Goal: Information Seeking & Learning: Check status

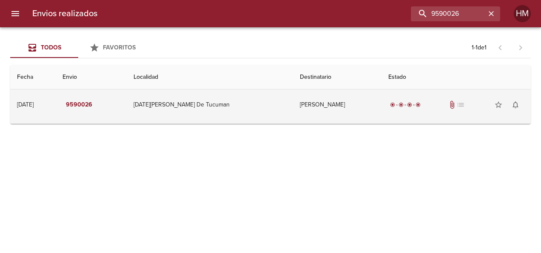
click at [226, 101] on td "[DATE][PERSON_NAME] De Tucuman" at bounding box center [210, 104] width 166 height 31
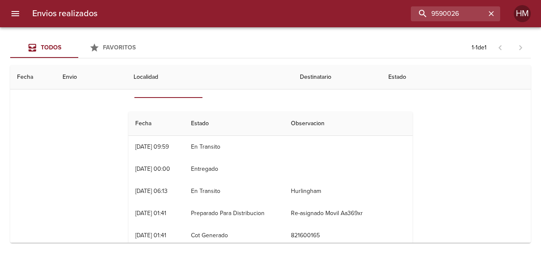
scroll to position [56, 0]
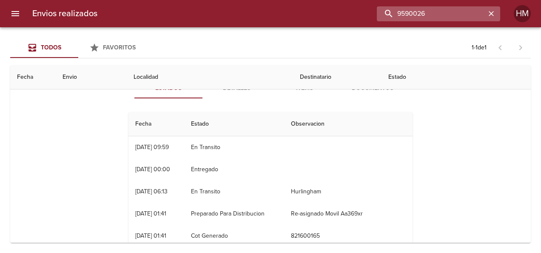
click at [454, 12] on input "9590026" at bounding box center [431, 13] width 109 height 15
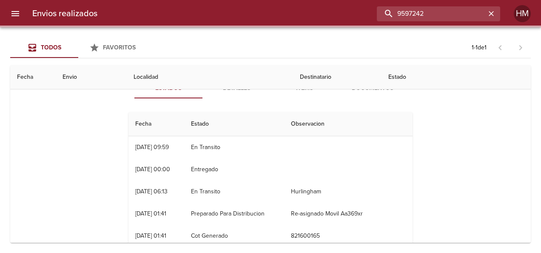
scroll to position [0, 0]
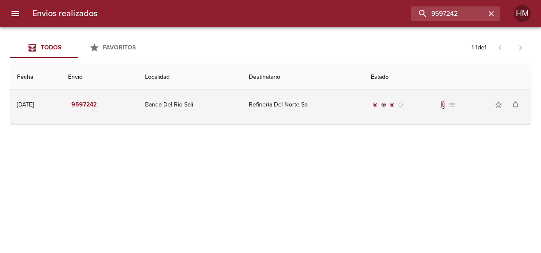
click at [234, 103] on td "Banda Del Rio Sali" at bounding box center [190, 104] width 104 height 31
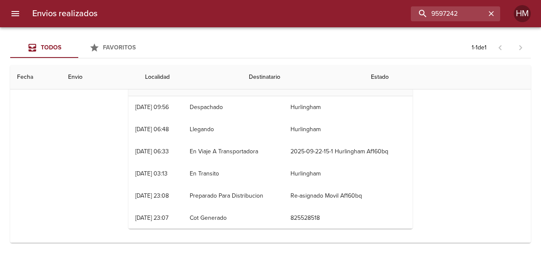
scroll to position [99, 0]
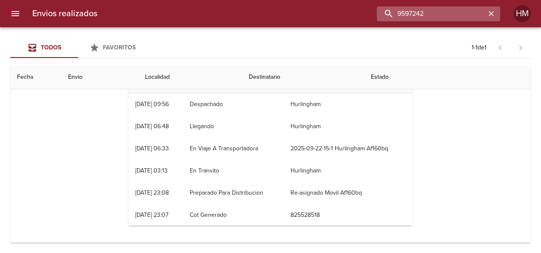
click at [467, 11] on input "9597242" at bounding box center [431, 13] width 109 height 15
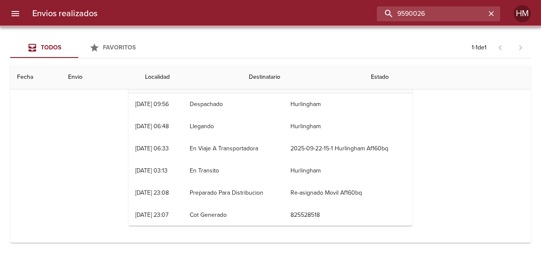
scroll to position [0, 0]
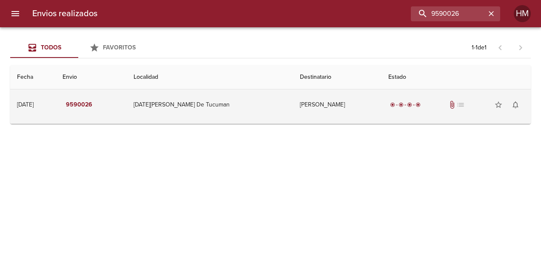
click at [294, 113] on td "[PERSON_NAME]" at bounding box center [337, 104] width 89 height 31
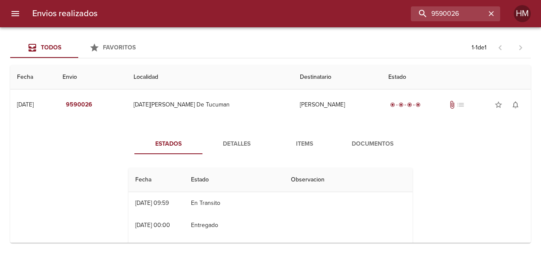
scroll to position [33, 0]
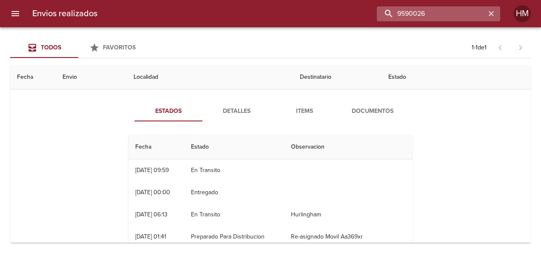
click at [461, 17] on input "9590026" at bounding box center [431, 13] width 109 height 15
paste input "66664"
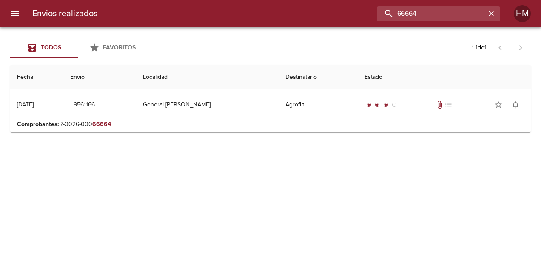
scroll to position [0, 0]
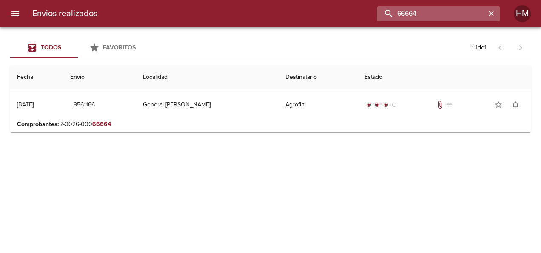
click at [443, 13] on input "66664" at bounding box center [431, 13] width 109 height 15
paste input "50"
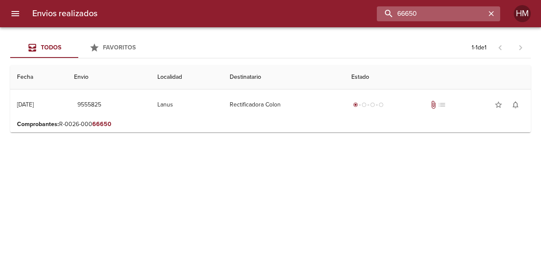
click at [455, 11] on input "66650" at bounding box center [431, 13] width 109 height 15
paste input "2"
click at [426, 15] on input "66652" at bounding box center [431, 13] width 109 height 15
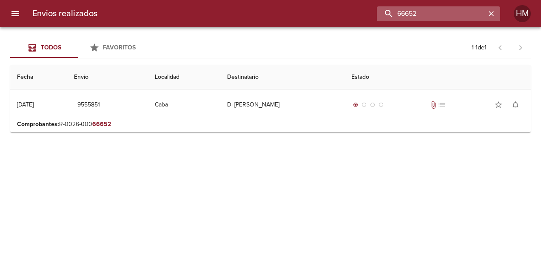
paste input "231"
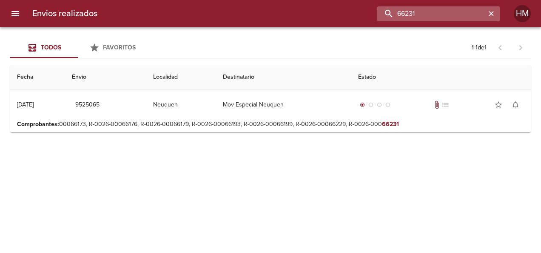
click at [443, 11] on input "66231" at bounding box center [431, 13] width 109 height 15
paste input "18"
click at [429, 15] on input "66181" at bounding box center [431, 13] width 109 height 15
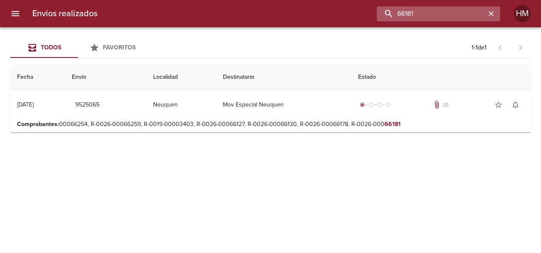
paste input "786"
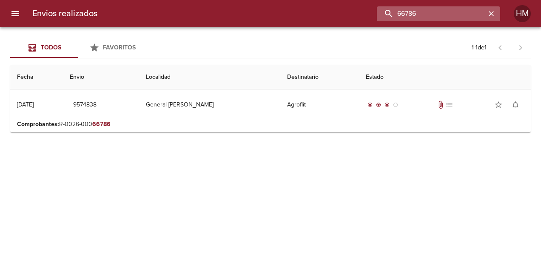
click at [460, 18] on input "66786" at bounding box center [431, 13] width 109 height 15
paste input "805"
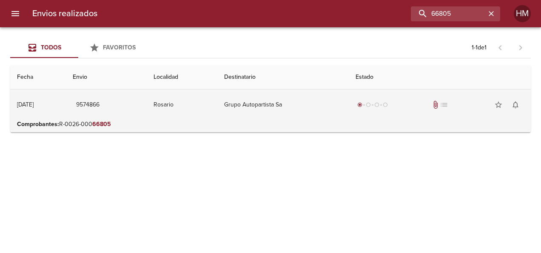
click at [302, 111] on td "Grupo Autopartista Sa" at bounding box center [283, 104] width 132 height 31
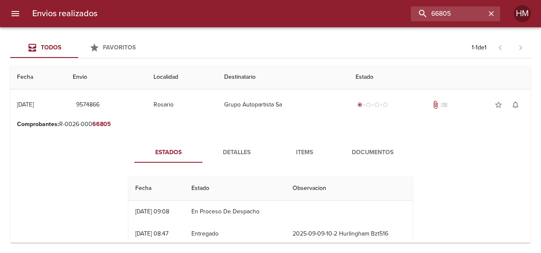
click at [302, 146] on button "Items" at bounding box center [305, 152] width 68 height 20
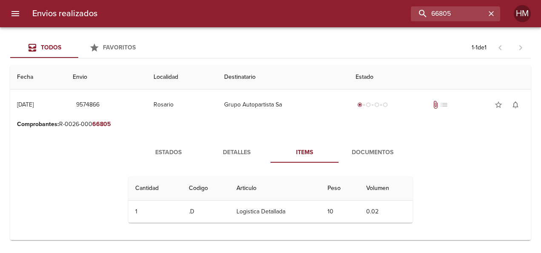
click at [369, 154] on span "Documentos" at bounding box center [373, 152] width 58 height 11
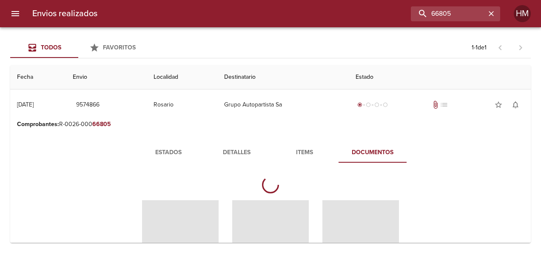
scroll to position [43, 0]
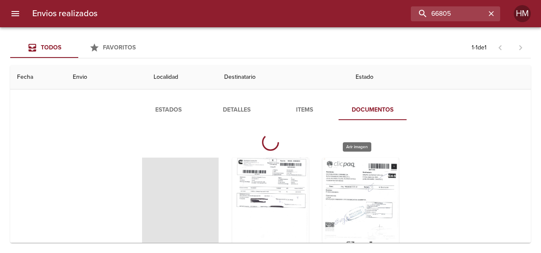
click at [360, 179] on div "Tabla de envíos del cliente" at bounding box center [361, 210] width 77 height 106
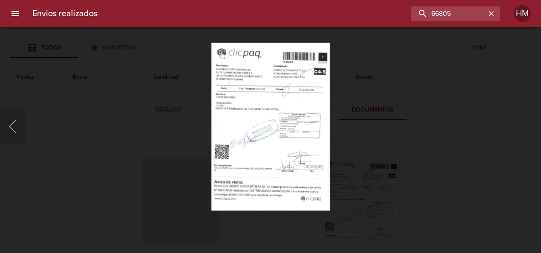
click at [289, 121] on img "Lightbox" at bounding box center [270, 127] width 119 height 168
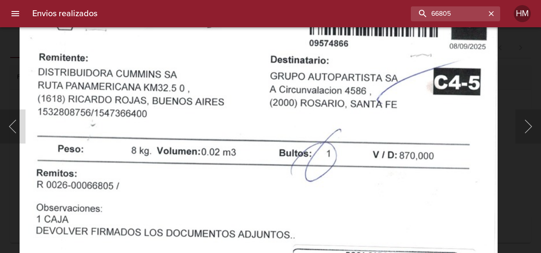
click at [363, 0] on html "Envios realizados 66805 HM Todos Favoritos 1 - 1 de 1 Fecha Envio Localidad Des…" at bounding box center [270, 0] width 541 height 0
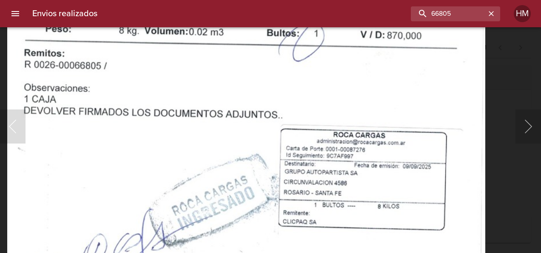
click at [302, 40] on img "Lightbox" at bounding box center [246, 184] width 478 height 677
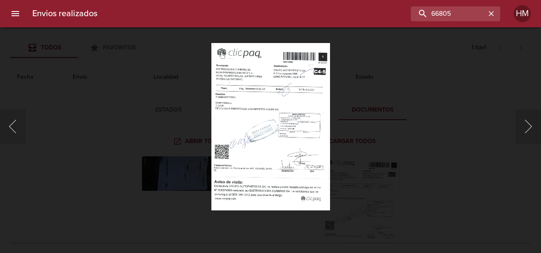
click at [423, 137] on div "Lightbox" at bounding box center [270, 126] width 541 height 253
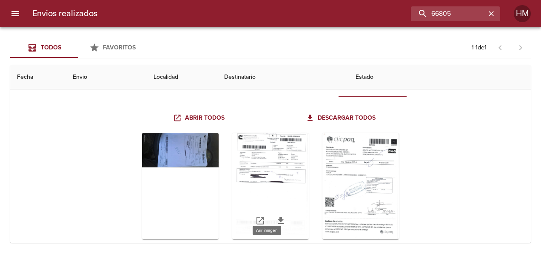
scroll to position [86, 0]
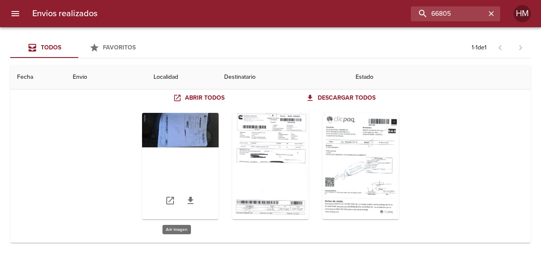
click at [193, 142] on div "Tabla de envíos del cliente" at bounding box center [180, 166] width 77 height 106
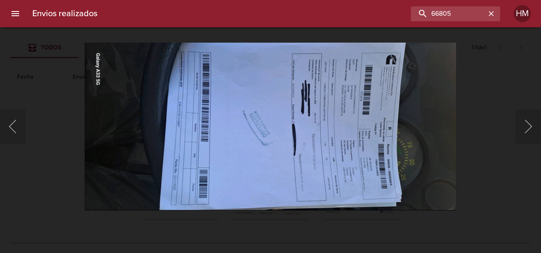
click at [256, 133] on img "Lightbox" at bounding box center [271, 127] width 372 height 168
click at [417, 148] on img "Lightbox" at bounding box center [271, 127] width 372 height 168
click at [466, 177] on div "Lightbox" at bounding box center [270, 126] width 541 height 253
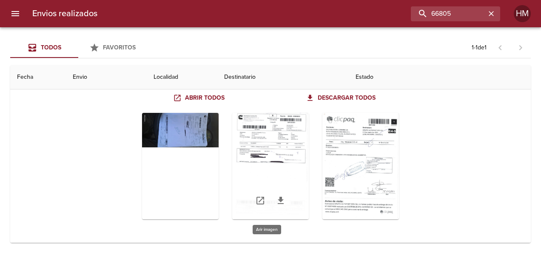
click at [290, 180] on div "Tabla de envíos del cliente" at bounding box center [270, 166] width 77 height 106
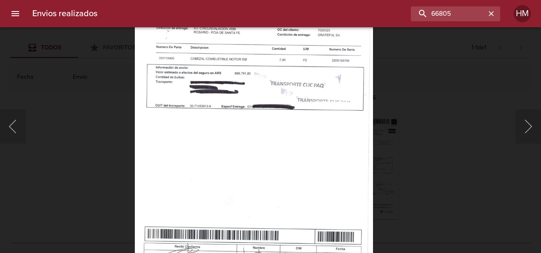
click at [267, 117] on img "Lightbox" at bounding box center [254, 119] width 238 height 337
click at [448, 115] on div "Lightbox" at bounding box center [270, 126] width 541 height 253
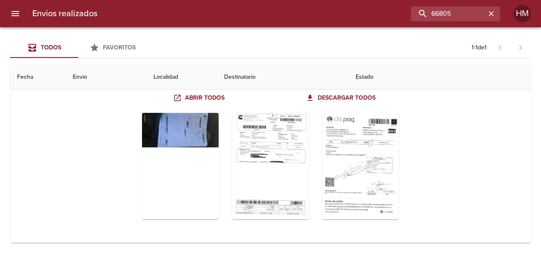
click at [447, 119] on div "Estados Detalles Items Documentos Abrir todos Descargar todos" at bounding box center [270, 144] width 507 height 197
click at [352, 52] on div "Todos Favoritos 1 - 1 de 1" at bounding box center [270, 47] width 521 height 20
click at [240, 77] on th "Destinatario" at bounding box center [283, 77] width 132 height 24
click at [184, 80] on th "Localidad" at bounding box center [182, 77] width 71 height 24
click at [239, 44] on div "Todos Favoritos 1 - 1 de 1" at bounding box center [270, 47] width 521 height 20
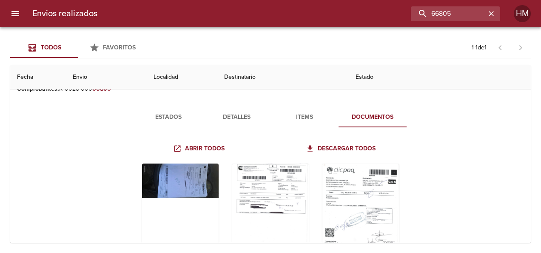
scroll to position [0, 0]
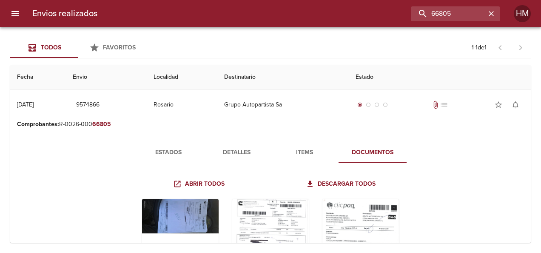
click at [248, 151] on span "Detalles" at bounding box center [237, 152] width 58 height 11
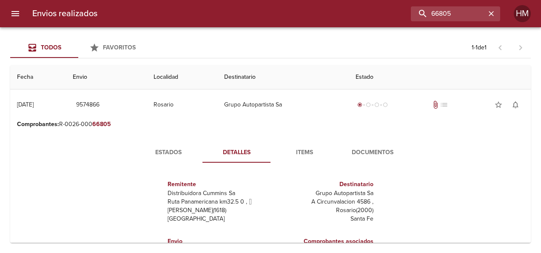
click at [163, 149] on span "Estados" at bounding box center [169, 152] width 58 height 11
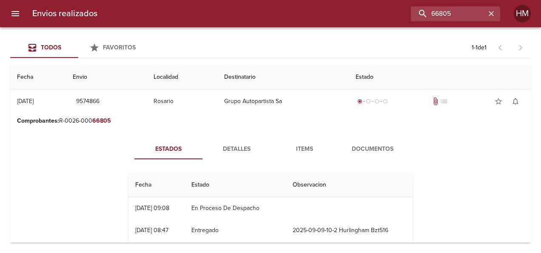
scroll to position [6, 0]
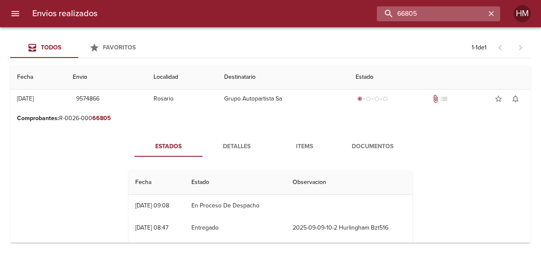
click at [451, 14] on input "66805" at bounding box center [431, 13] width 109 height 15
paste input "5908"
type input "65908"
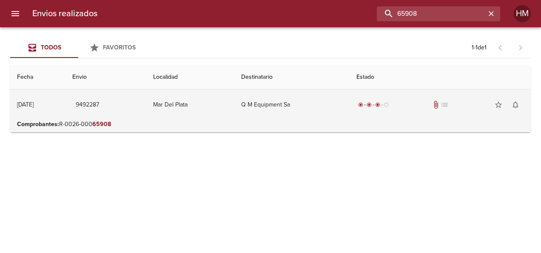
scroll to position [0, 0]
click at [302, 119] on td "Q M Equipment Sa" at bounding box center [291, 104] width 115 height 31
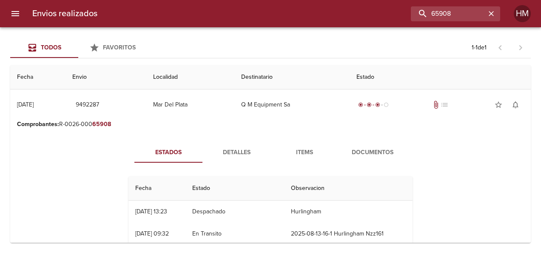
click at [254, 153] on span "Detalles" at bounding box center [237, 152] width 58 height 11
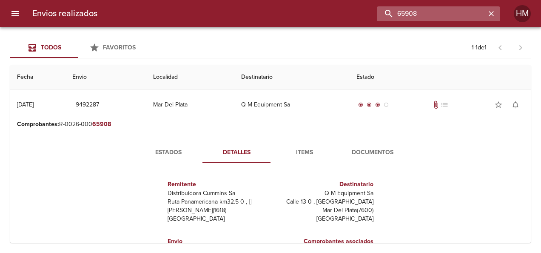
click at [468, 14] on input "65908" at bounding box center [431, 13] width 109 height 15
click at [466, 14] on input "65908" at bounding box center [431, 13] width 109 height 15
click at [465, 14] on input "65908" at bounding box center [431, 13] width 109 height 15
click at [450, 18] on input "65908" at bounding box center [431, 13] width 109 height 15
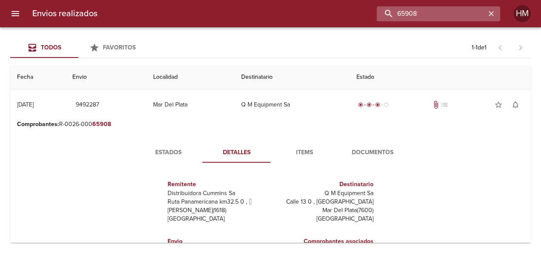
drag, startPoint x: 450, startPoint y: 18, endPoint x: 486, endPoint y: 10, distance: 36.6
click at [484, 10] on input "65908" at bounding box center [431, 13] width 109 height 15
click at [490, 10] on icon "button" at bounding box center [491, 13] width 9 height 9
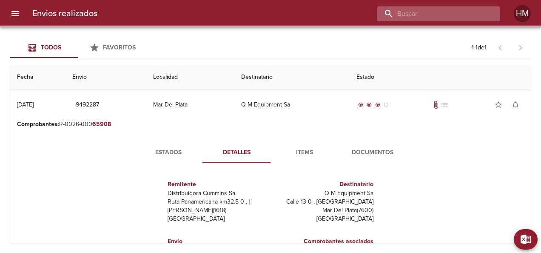
paste input "9492228"
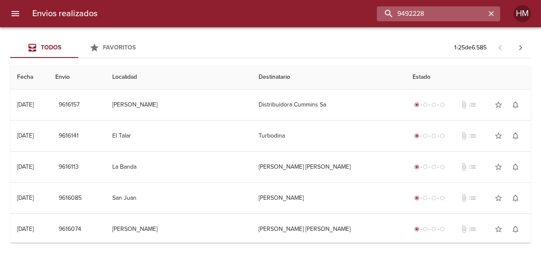
click at [436, 14] on input "9492228" at bounding box center [431, 13] width 109 height 15
click at [417, 14] on input "9492228" at bounding box center [431, 13] width 109 height 15
paste input "65905"
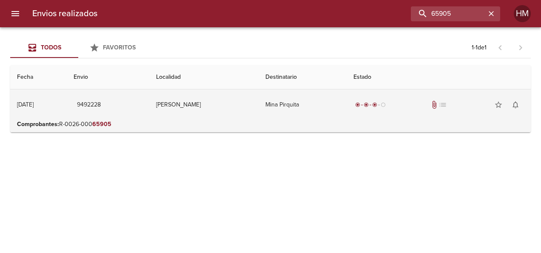
click at [322, 97] on td "Mina Pirquita" at bounding box center [303, 104] width 88 height 31
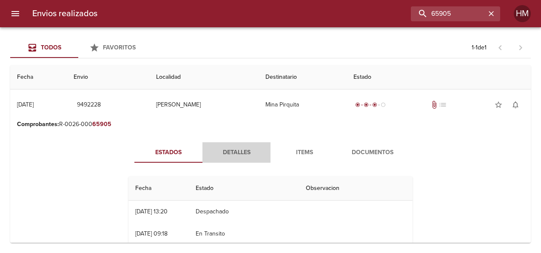
click at [240, 148] on span "Detalles" at bounding box center [237, 152] width 58 height 11
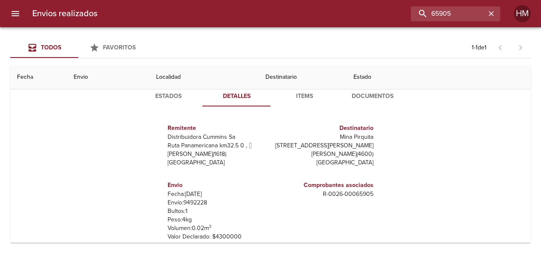
scroll to position [85, 0]
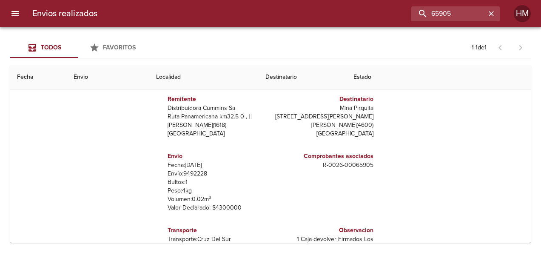
click at [195, 174] on p "Envío: 9492228" at bounding box center [218, 173] width 100 height 9
copy p "9492228"
click at [446, 13] on input "65905" at bounding box center [431, 13] width 109 height 15
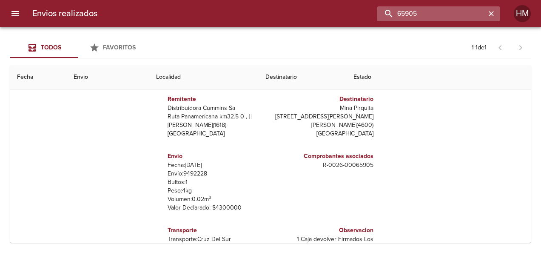
paste input "6314"
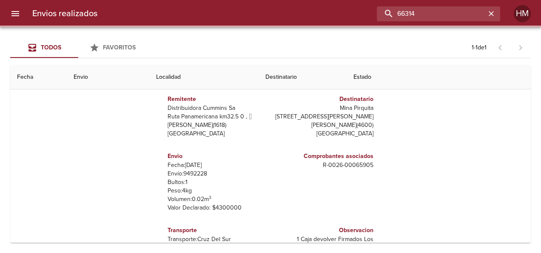
scroll to position [0, 0]
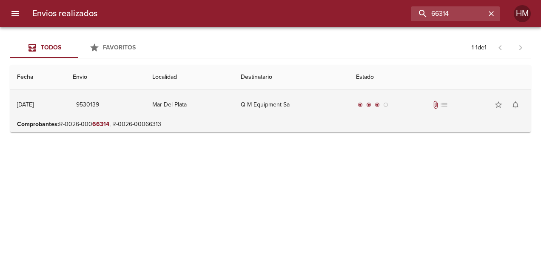
click at [349, 106] on td "Q M Equipment Sa" at bounding box center [291, 104] width 115 height 31
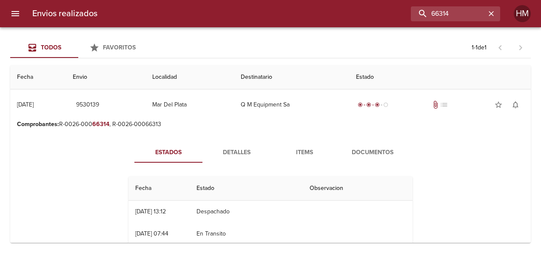
click at [242, 154] on span "Detalles" at bounding box center [237, 152] width 58 height 11
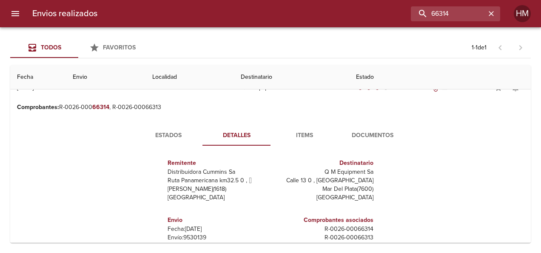
scroll to position [43, 0]
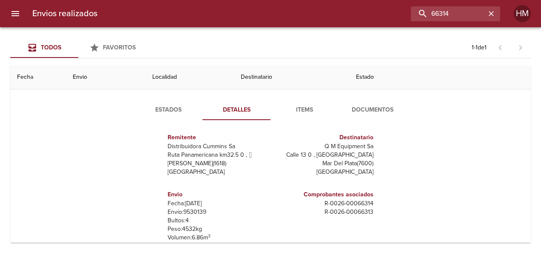
click at [191, 211] on p "Envío: 9530139" at bounding box center [218, 212] width 100 height 9
copy p "9530139"
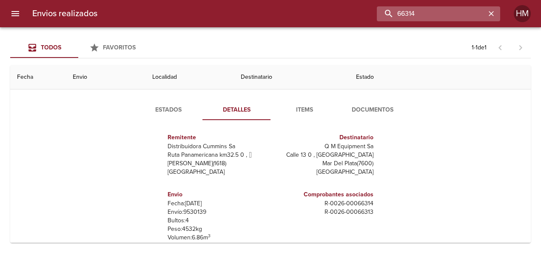
click at [455, 14] on input "66314" at bounding box center [431, 13] width 109 height 15
paste input "450"
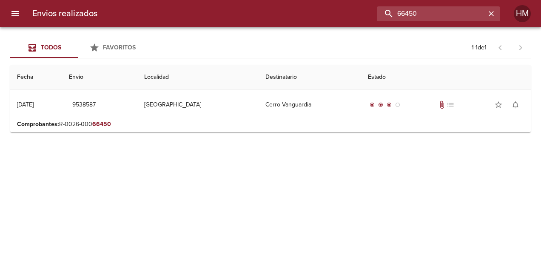
scroll to position [0, 0]
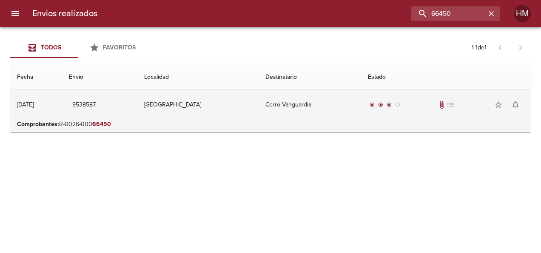
click at [331, 104] on td "Cerro Vanguardia" at bounding box center [310, 104] width 103 height 31
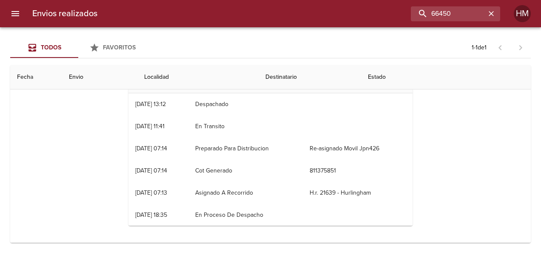
click at [445, 152] on div "Estados Detalles Items Documentos Fecha Estado Observacion 09/09 [DATE] 13:12 D…" at bounding box center [270, 134] width 507 height 218
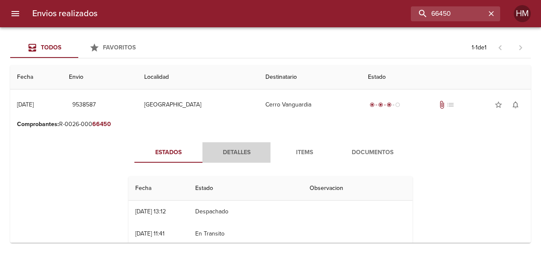
click at [235, 151] on span "Detalles" at bounding box center [237, 152] width 58 height 11
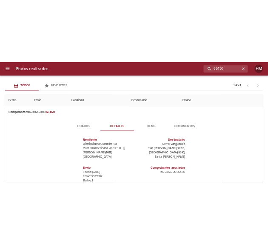
scroll to position [43, 0]
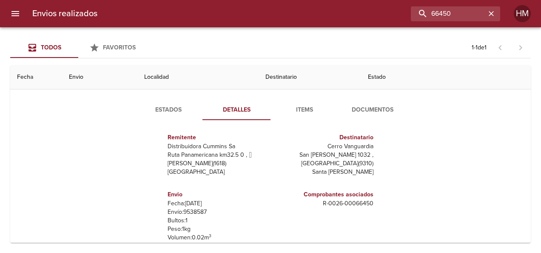
click at [200, 211] on p "Envío: 9538587" at bounding box center [218, 212] width 100 height 9
copy p "9538587"
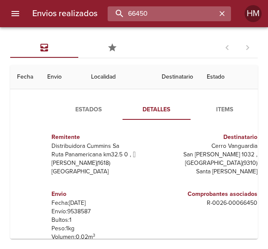
click at [179, 11] on input "66450" at bounding box center [162, 13] width 109 height 15
paste input "313"
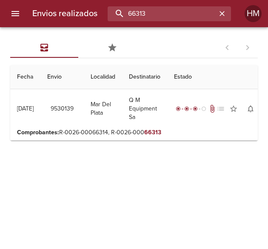
scroll to position [0, 0]
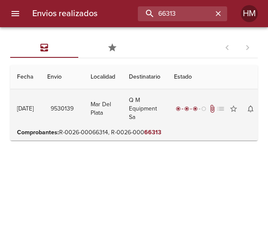
click at [167, 107] on td "Q M Equipment Sa" at bounding box center [144, 108] width 45 height 39
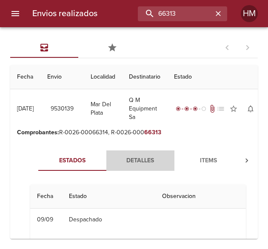
click at [149, 157] on span "Detalles" at bounding box center [140, 161] width 58 height 11
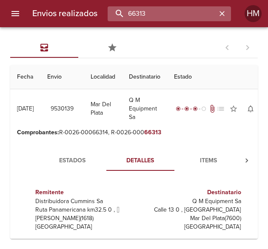
click at [200, 17] on input "66313" at bounding box center [162, 13] width 109 height 15
paste input "3317"
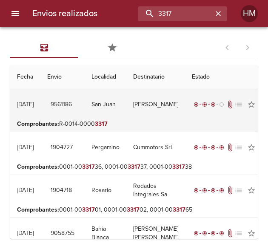
click at [115, 118] on td "San Juan" at bounding box center [106, 104] width 42 height 31
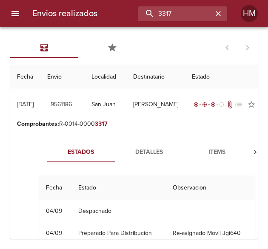
click at [155, 158] on span "Detalles" at bounding box center [149, 152] width 58 height 11
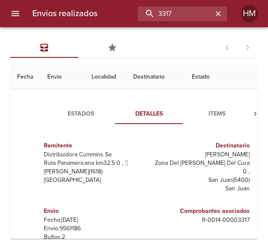
scroll to position [128, 0]
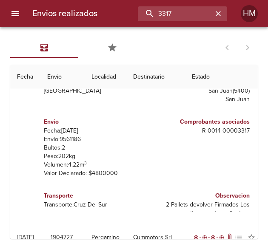
click at [69, 139] on p "Envío: 9561186" at bounding box center [94, 139] width 100 height 9
copy p "9561186"
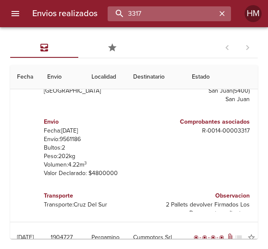
click at [186, 17] on input "3317" at bounding box center [162, 13] width 109 height 15
paste input "66664"
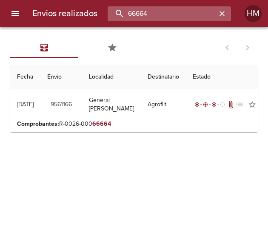
scroll to position [0, 0]
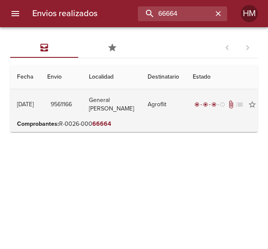
drag, startPoint x: 152, startPoint y: 101, endPoint x: 156, endPoint y: 98, distance: 4.6
click at [153, 100] on td "Agroflit" at bounding box center [163, 104] width 45 height 31
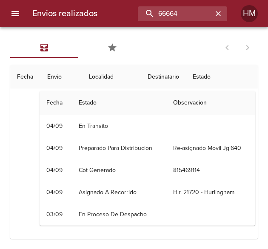
scroll to position [43, 0]
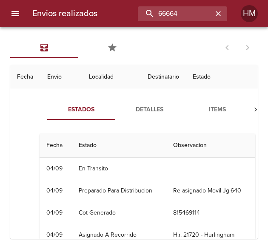
click at [129, 114] on span "Detalles" at bounding box center [149, 110] width 58 height 11
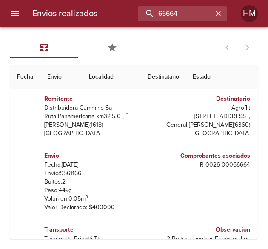
scroll to position [117, 0]
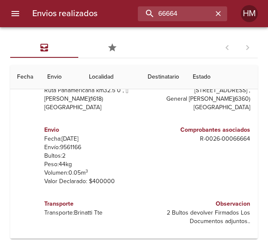
click at [65, 143] on p "Envío: 9561166" at bounding box center [94, 147] width 100 height 9
copy p "9561166"
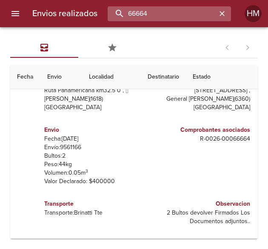
click at [180, 17] on input "66664" at bounding box center [162, 13] width 109 height 15
click at [182, 16] on input "66664" at bounding box center [162, 13] width 109 height 15
click at [183, 16] on input "66664" at bounding box center [162, 13] width 109 height 15
paste input "50"
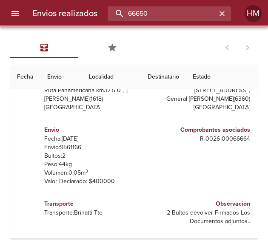
scroll to position [0, 0]
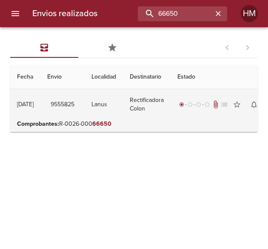
click at [118, 106] on td "Lanus" at bounding box center [104, 104] width 38 height 31
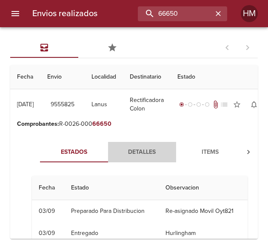
click at [132, 149] on span "Detalles" at bounding box center [142, 152] width 58 height 11
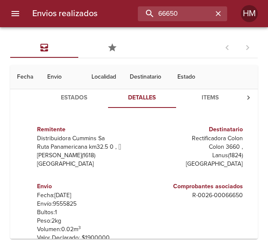
scroll to position [85, 0]
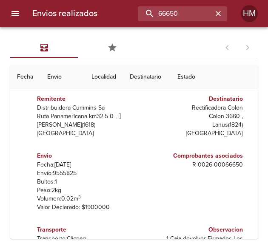
click at [75, 175] on p "Envío: 9555825" at bounding box center [87, 173] width 100 height 9
copy p "9555825"
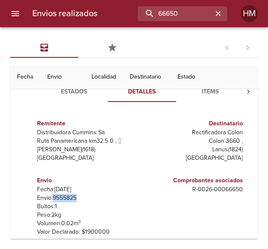
scroll to position [43, 0]
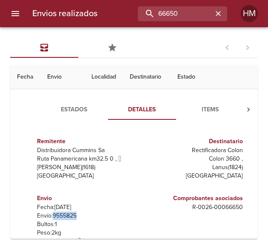
click at [74, 107] on span "Estados" at bounding box center [74, 110] width 58 height 11
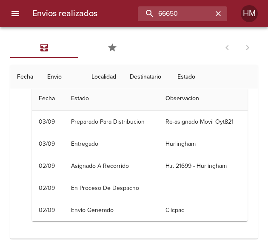
scroll to position [0, 0]
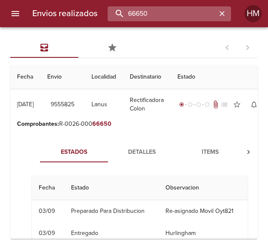
click at [186, 11] on input "66650" at bounding box center [162, 13] width 109 height 15
click at [186, 14] on input "66650" at bounding box center [162, 13] width 109 height 15
click at [186, 20] on input "66650" at bounding box center [162, 13] width 109 height 15
click at [187, 20] on input "66650" at bounding box center [162, 13] width 109 height 15
paste input "2"
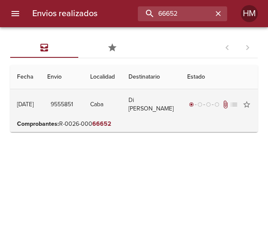
click at [111, 112] on td "Caba" at bounding box center [102, 104] width 38 height 31
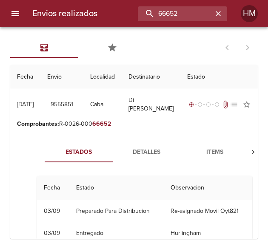
click at [138, 147] on span "Detalles" at bounding box center [147, 152] width 58 height 11
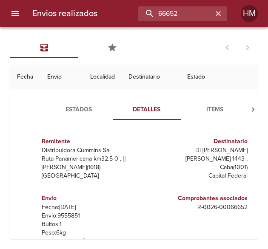
scroll to position [4, 0]
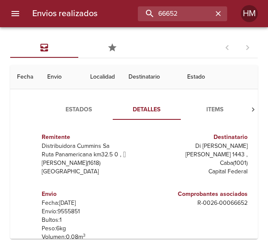
click at [73, 211] on p "Envío: 9555851" at bounding box center [92, 212] width 100 height 9
copy p "9555851"
click at [158, 48] on div "Todos Favoritos 1 - 1 de 1" at bounding box center [134, 47] width 248 height 20
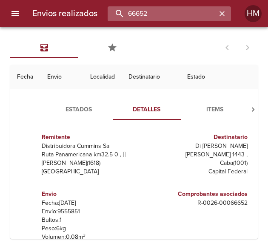
click at [199, 7] on input "66652" at bounding box center [162, 13] width 109 height 15
click at [198, 7] on input "66652" at bounding box center [162, 13] width 109 height 15
click at [191, 11] on input "66652" at bounding box center [162, 13] width 109 height 15
paste input "231"
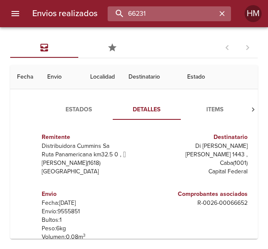
type input "66231"
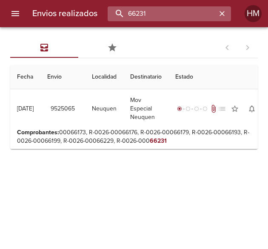
scroll to position [0, 0]
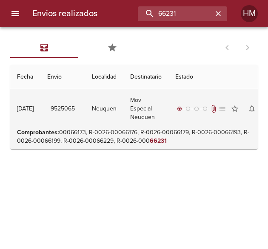
click at [168, 100] on td "Mov Especial Neuquen" at bounding box center [145, 108] width 45 height 39
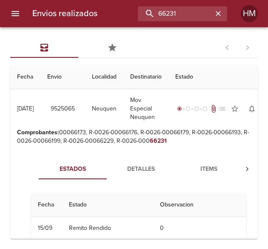
click at [151, 171] on span "Detalles" at bounding box center [141, 169] width 58 height 11
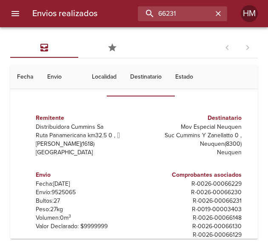
scroll to position [85, 0]
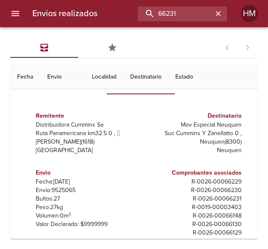
click at [69, 191] on p "Envío: 9525065" at bounding box center [86, 190] width 100 height 9
copy p "9525065"
click at [6, 107] on div at bounding box center [4, 124] width 9 height 249
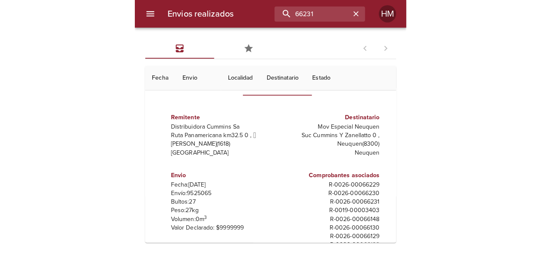
scroll to position [0, 0]
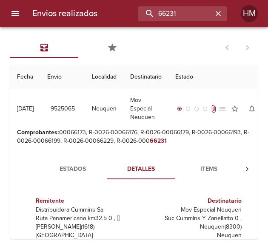
click at [43, 160] on div "Estados Detalles Items Documentos" at bounding box center [139, 169] width 234 height 20
